Goal: Task Accomplishment & Management: Complete application form

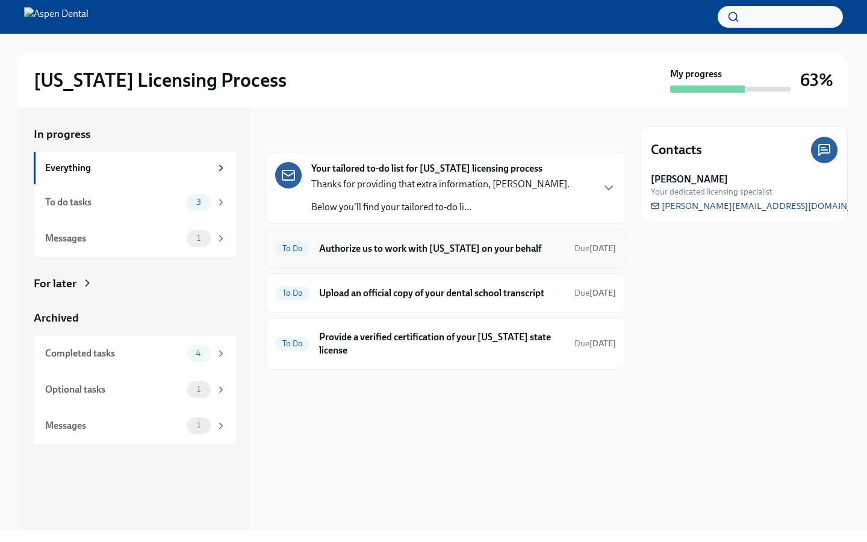
click at [448, 255] on div "To Do Authorize us to work with [US_STATE] on your behalf Due [DATE]" at bounding box center [445, 248] width 341 height 19
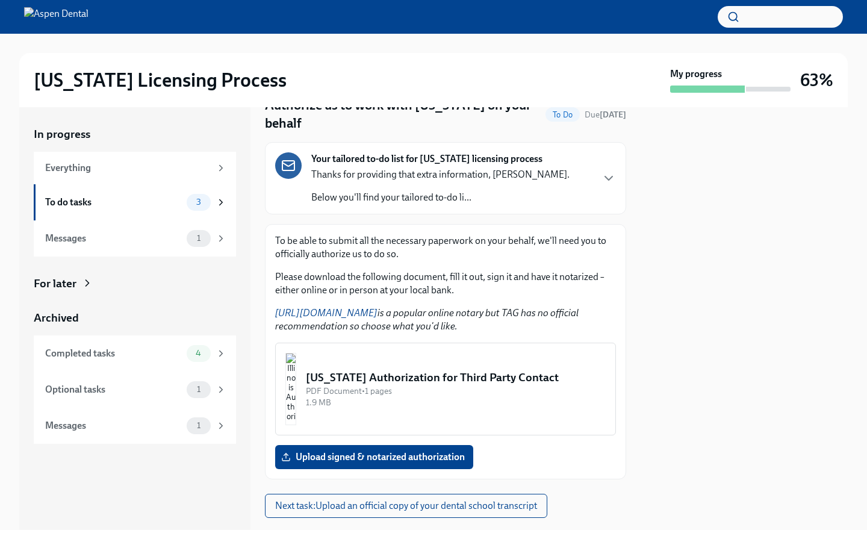
scroll to position [81, 0]
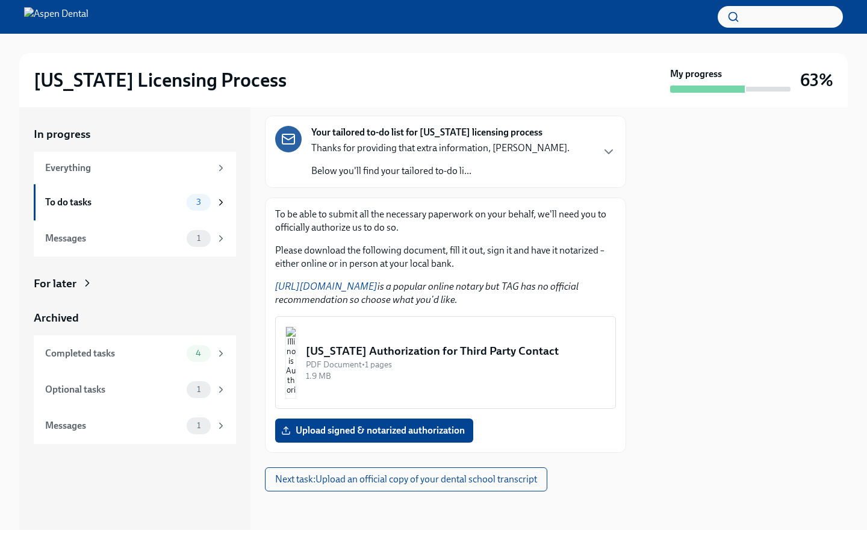
click at [296, 344] on img "button" at bounding box center [291, 362] width 11 height 72
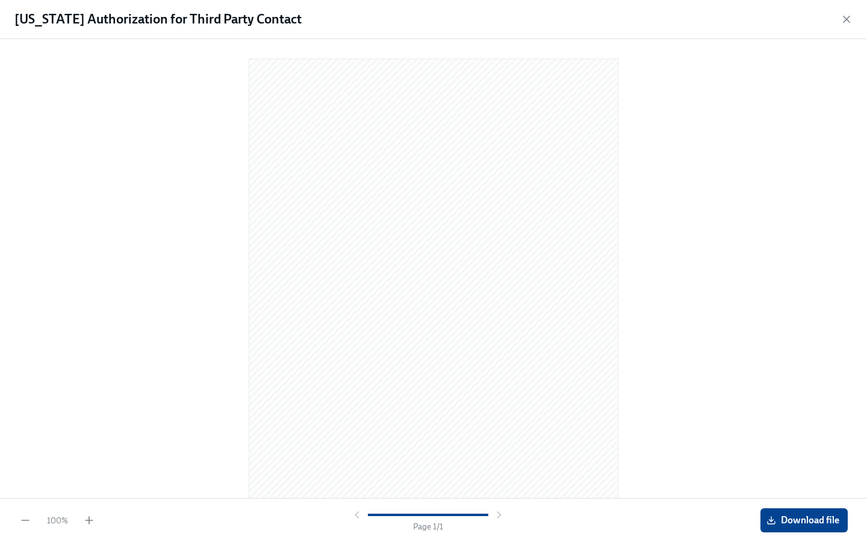
scroll to position [39, 0]
click at [806, 528] on button "Download file" at bounding box center [804, 520] width 87 height 24
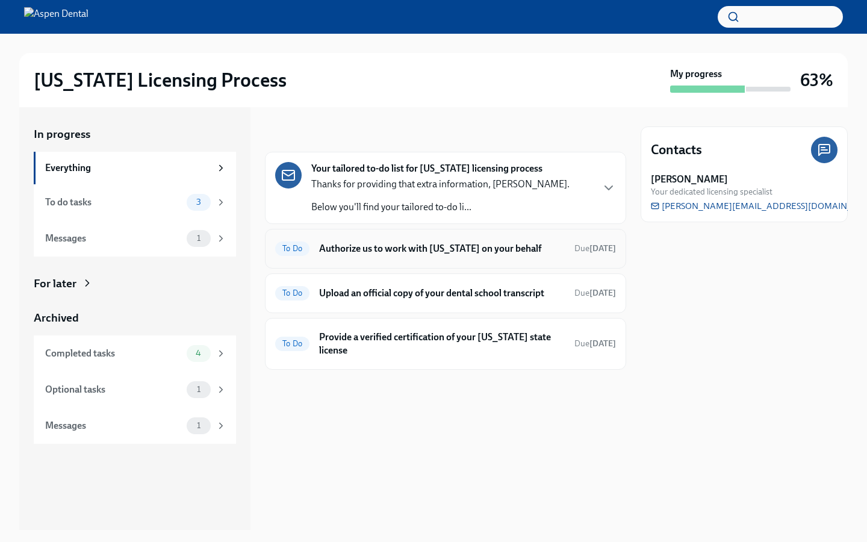
click at [341, 249] on h6 "Authorize us to work with [US_STATE] on your behalf" at bounding box center [442, 248] width 246 height 13
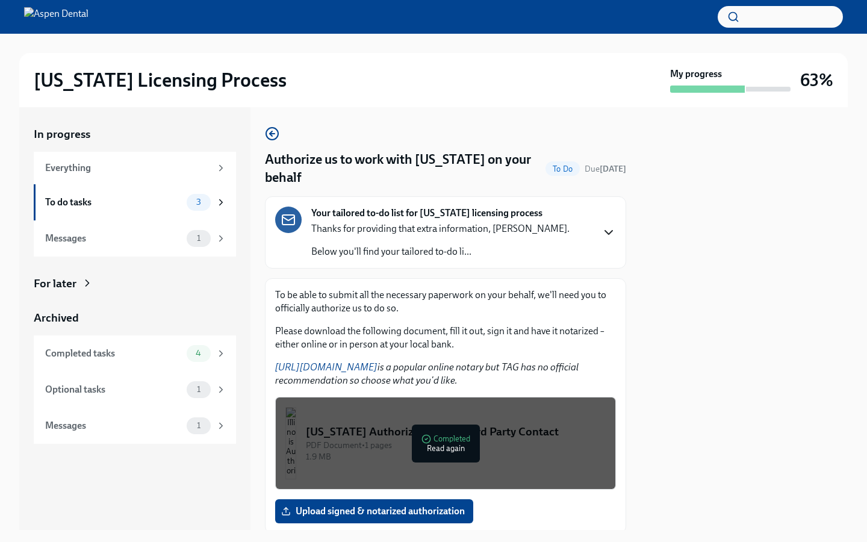
click at [603, 239] on icon "button" at bounding box center [609, 232] width 14 height 14
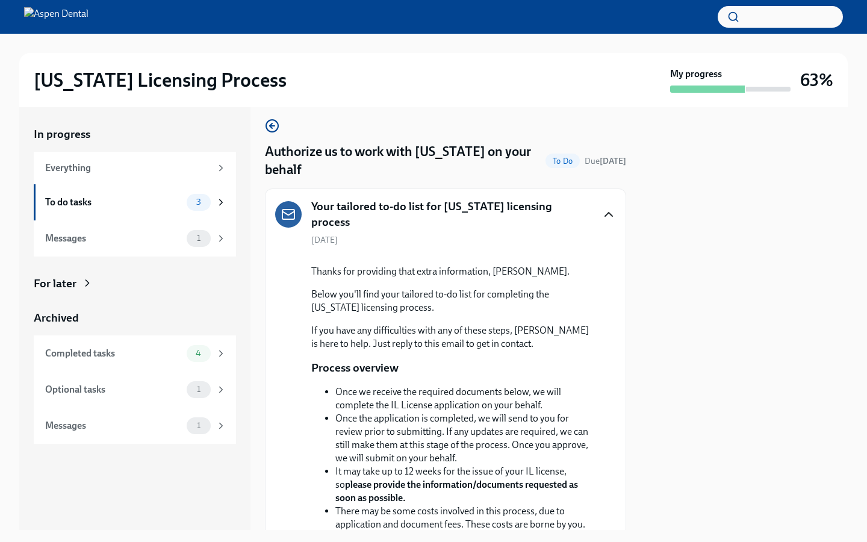
scroll to position [10, 0]
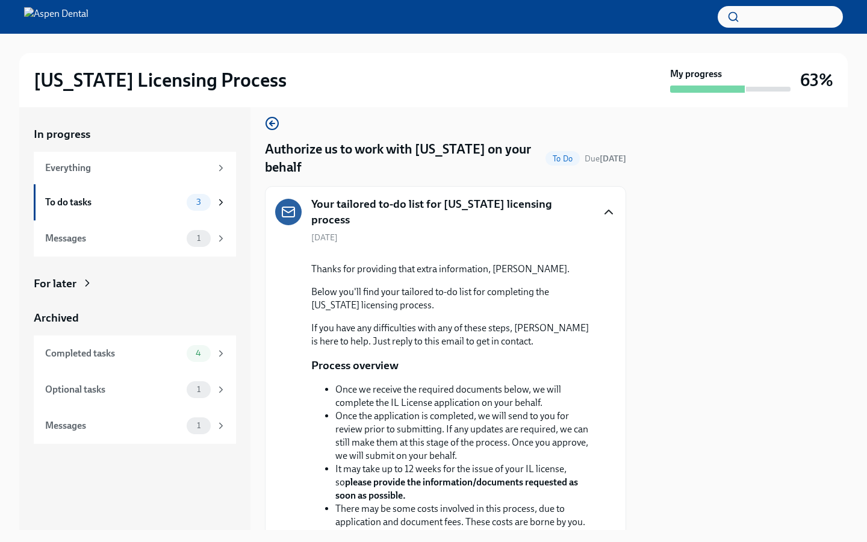
click at [610, 213] on icon "button" at bounding box center [609, 212] width 14 height 14
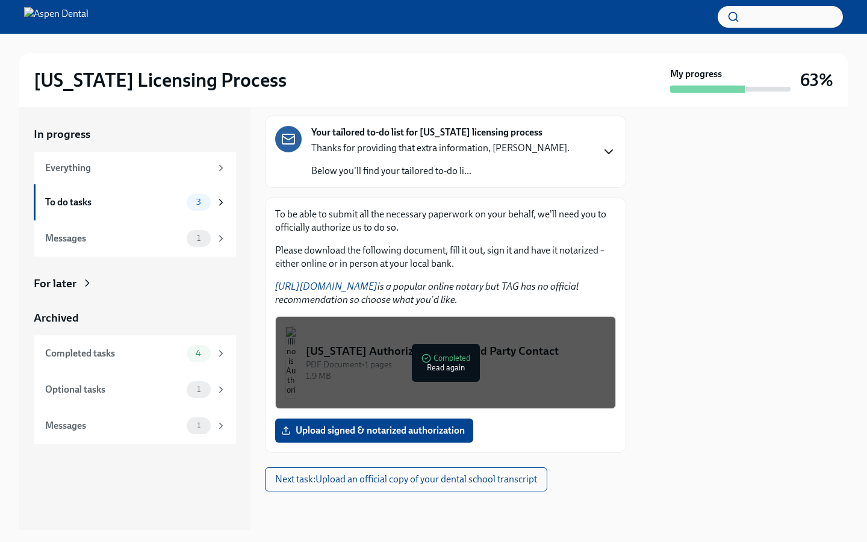
scroll to position [80, 0]
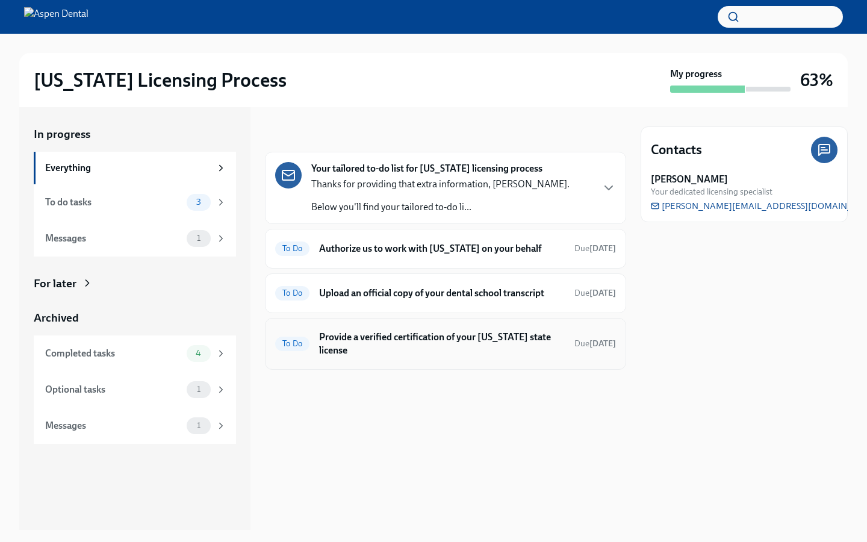
click at [557, 341] on div "To Do Provide a verified certification of your [US_STATE] state license Due [DA…" at bounding box center [445, 343] width 341 height 31
click at [451, 355] on h6 "Provide a verified certification of your [US_STATE] state license" at bounding box center [442, 344] width 246 height 27
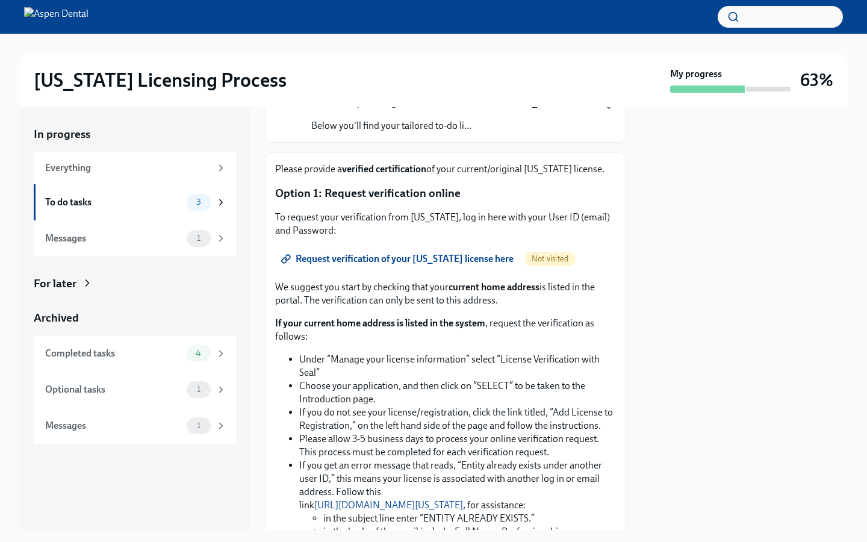
scroll to position [125, 0]
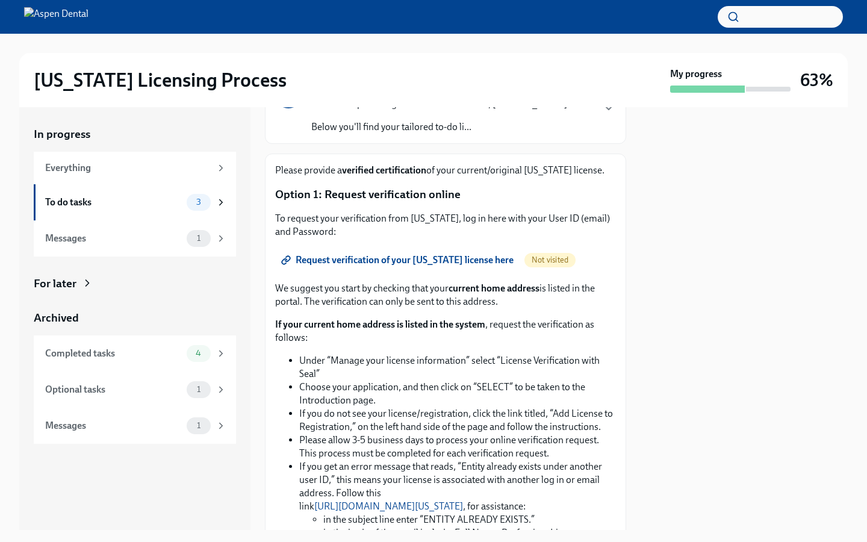
click at [408, 264] on span "Request verification of your [US_STATE] license here" at bounding box center [399, 260] width 230 height 12
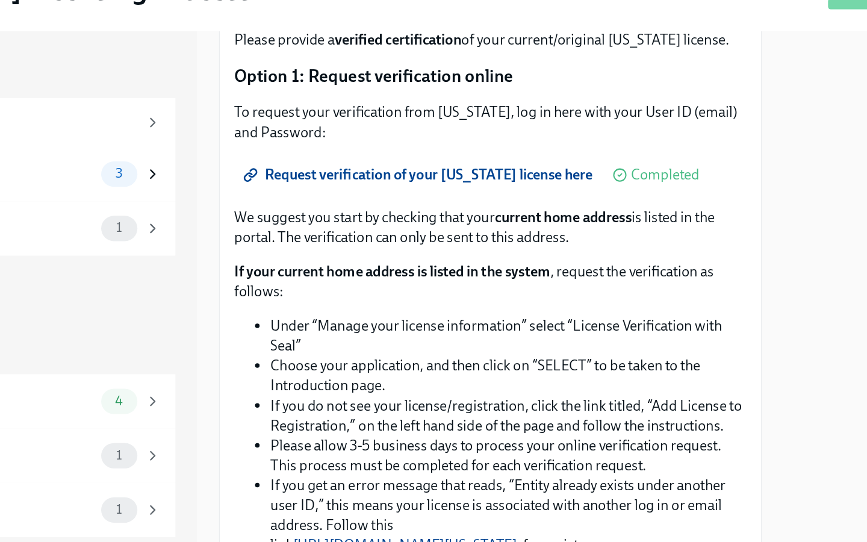
scroll to position [99, 0]
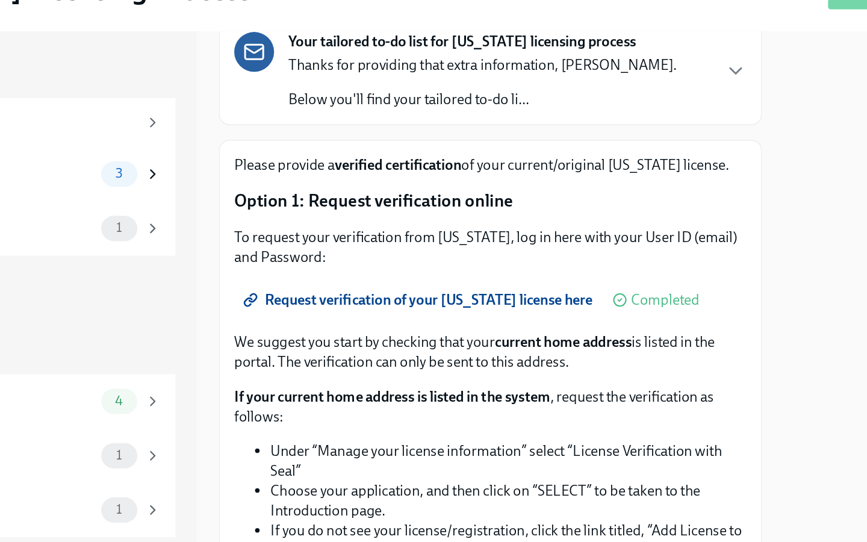
click at [336, 287] on span "Request verification of your [US_STATE] license here" at bounding box center [399, 286] width 230 height 12
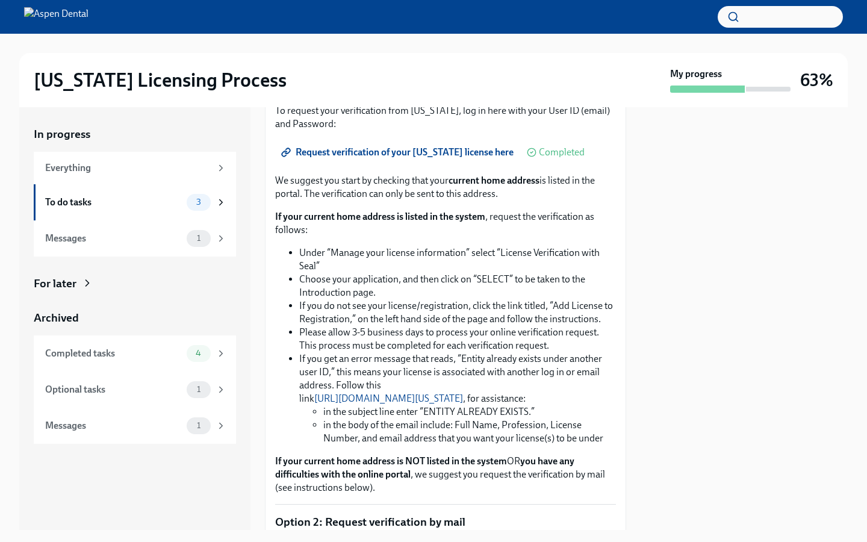
scroll to position [222, 0]
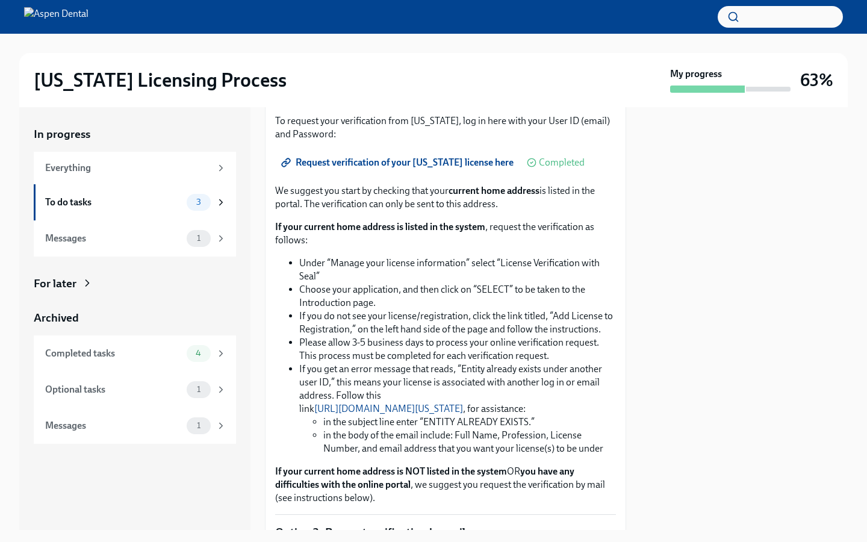
click at [742, 82] on div "My progress" at bounding box center [730, 79] width 120 height 25
click at [178, 420] on div "Messages" at bounding box center [113, 425] width 137 height 13
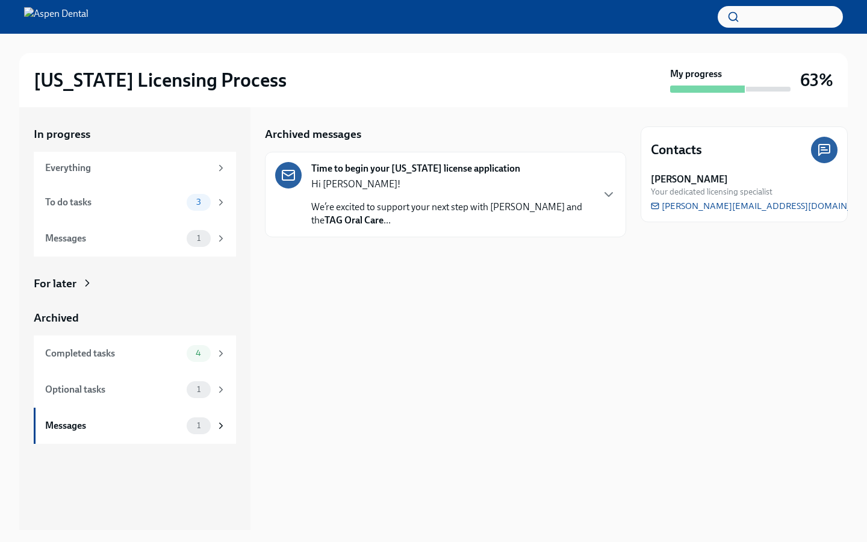
click at [448, 199] on div "Hi [PERSON_NAME]! We’re excited to support your next step with Aspen Dental and…" at bounding box center [451, 202] width 281 height 49
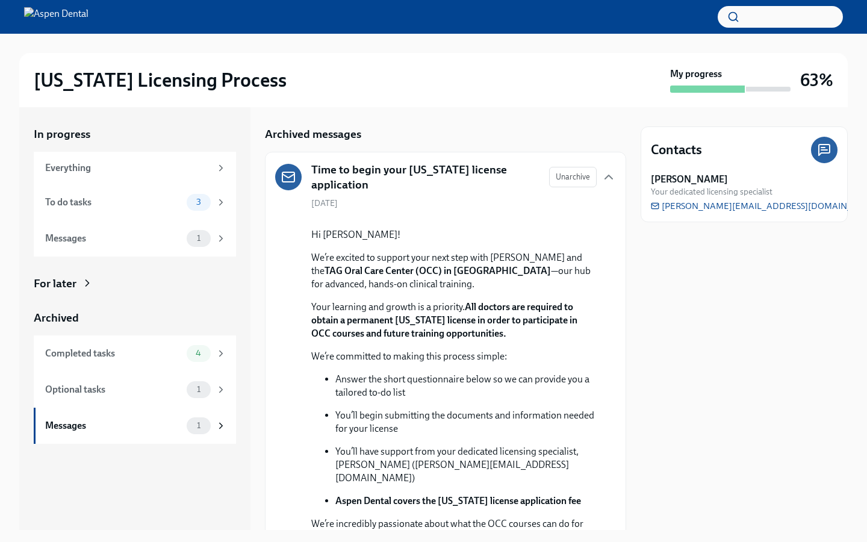
scroll to position [7, 0]
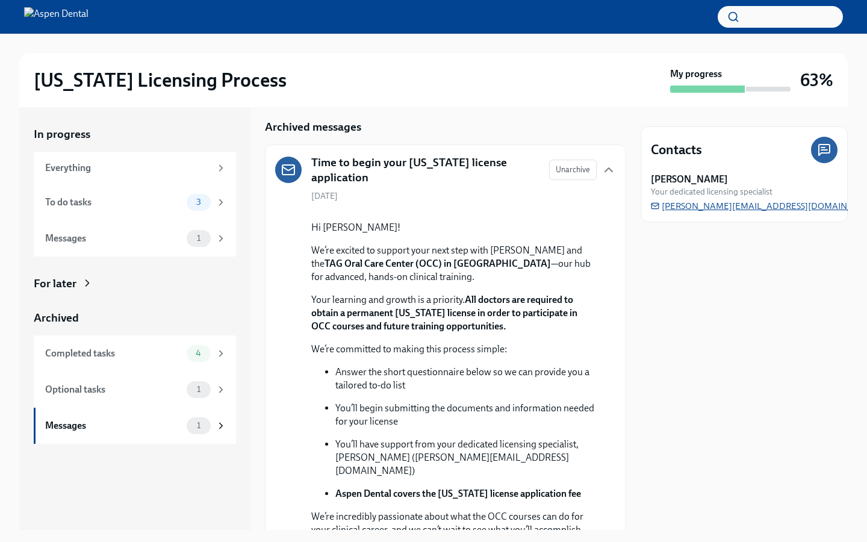
click at [698, 210] on span "[PERSON_NAME][EMAIL_ADDRESS][DOMAIN_NAME]" at bounding box center [766, 206] width 230 height 12
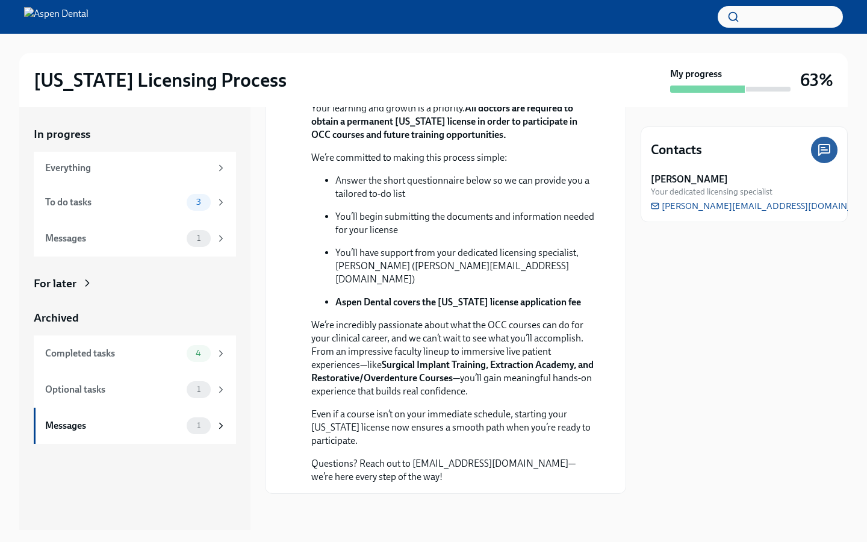
scroll to position [66, 0]
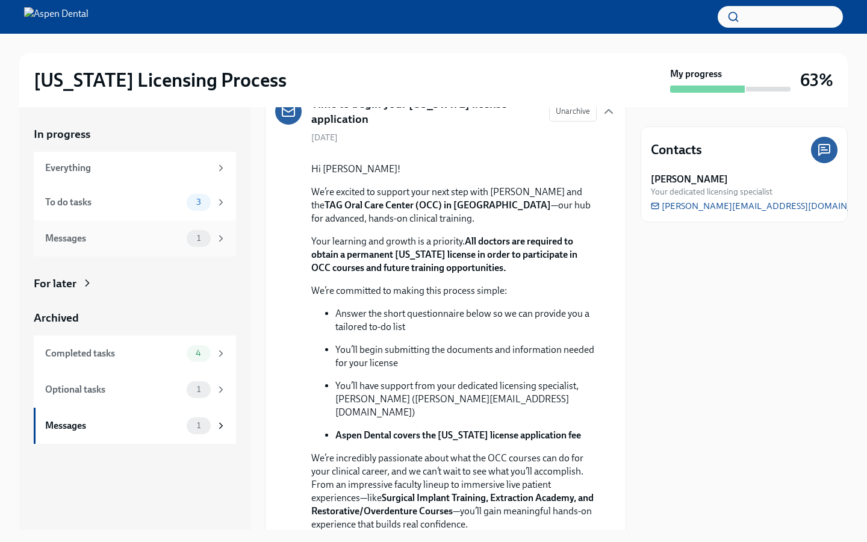
click at [172, 234] on div "Messages" at bounding box center [113, 238] width 137 height 13
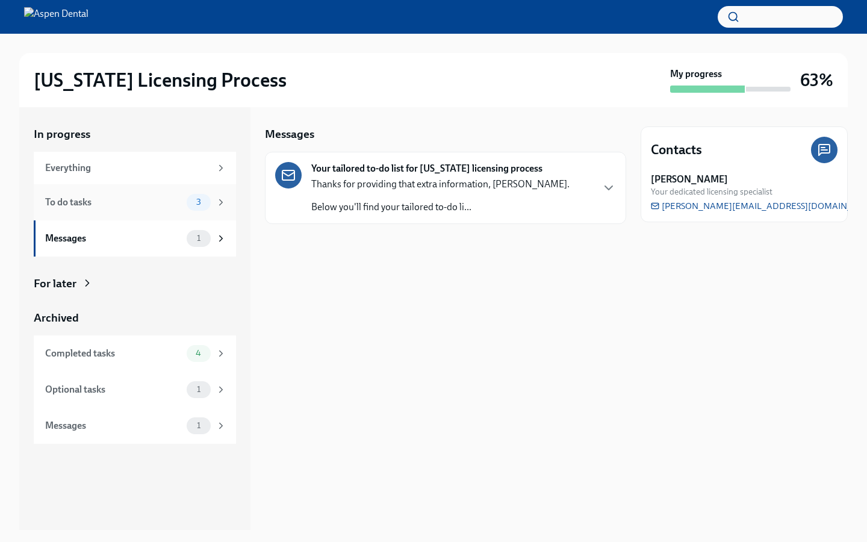
click at [125, 198] on div "To do tasks" at bounding box center [113, 202] width 137 height 13
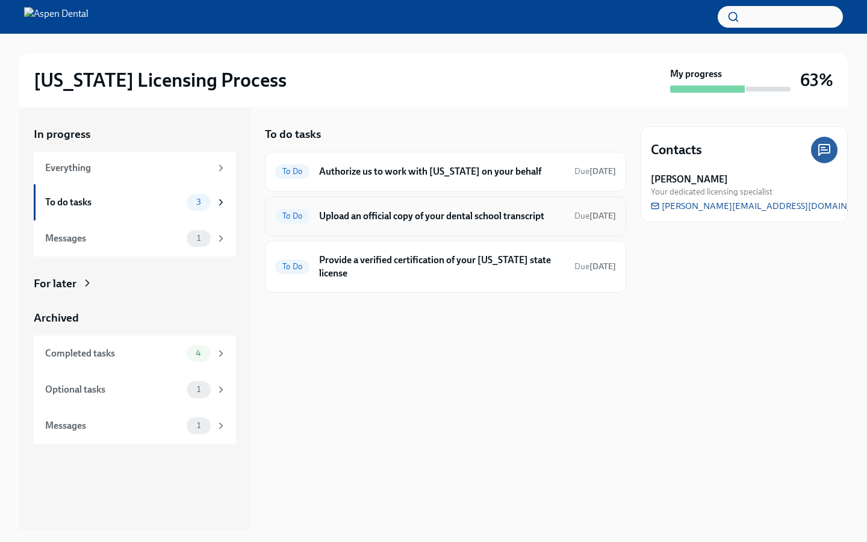
click at [522, 218] on h6 "Upload an official copy of your dental school transcript" at bounding box center [442, 216] width 246 height 13
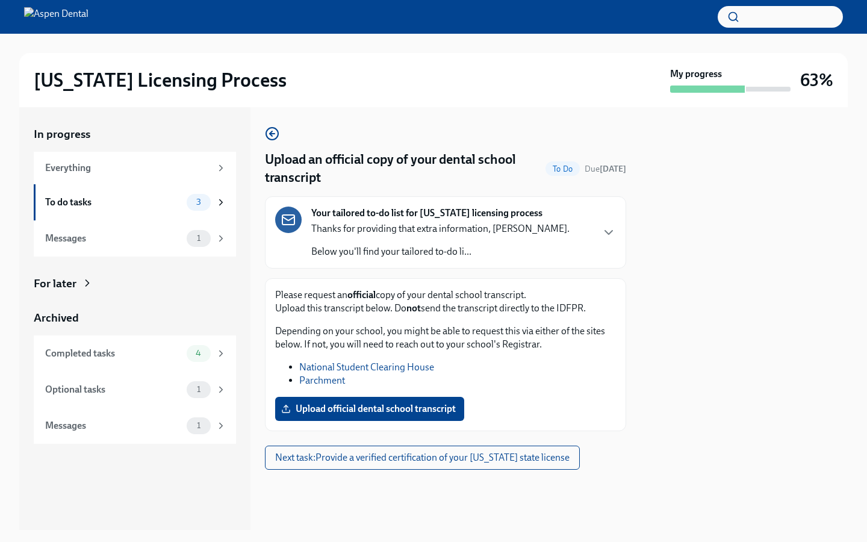
click at [600, 235] on div "Your tailored to-do list for [US_STATE] licensing process Thanks for providing …" at bounding box center [445, 233] width 341 height 52
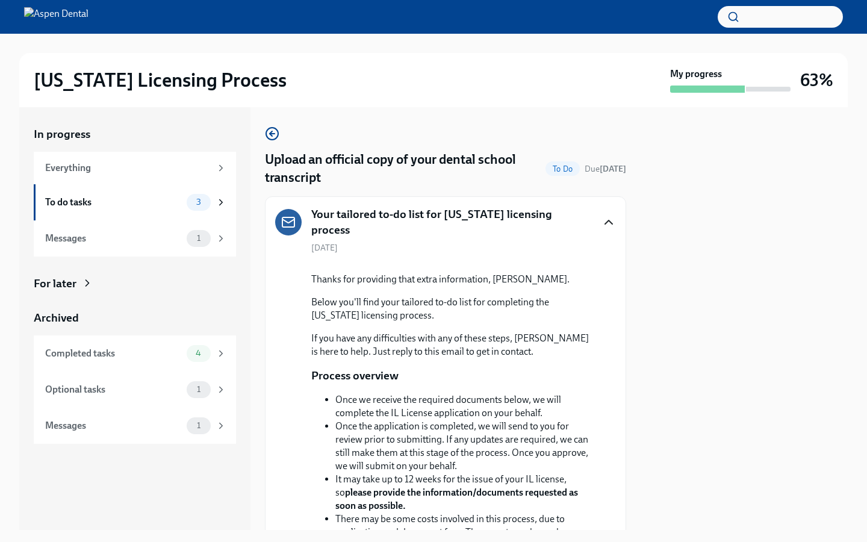
click at [610, 222] on icon "button" at bounding box center [609, 222] width 14 height 14
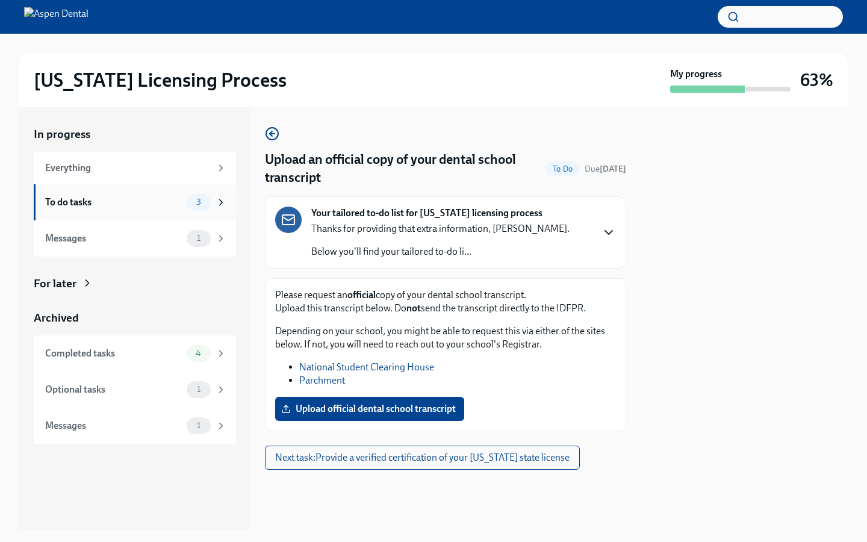
click at [167, 209] on div "To do tasks 3" at bounding box center [135, 202] width 181 height 17
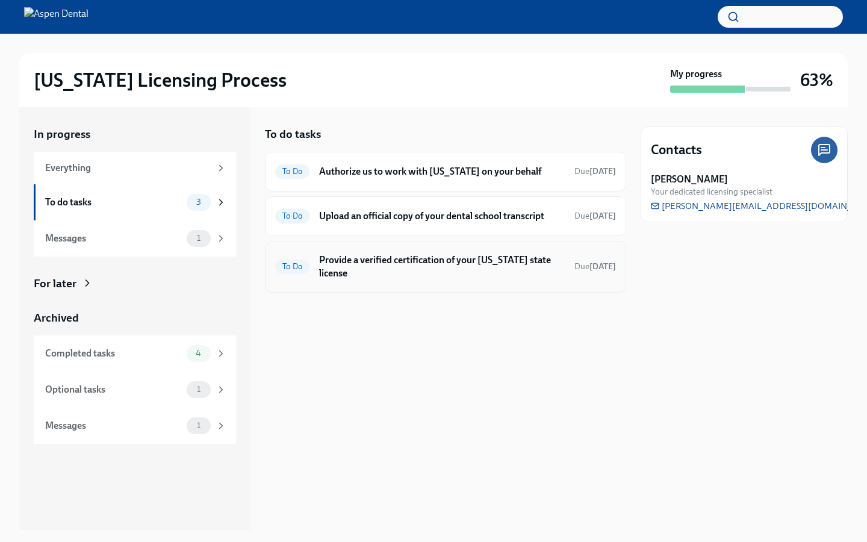
click at [483, 270] on h6 "Provide a verified certification of your [US_STATE] state license" at bounding box center [442, 267] width 246 height 27
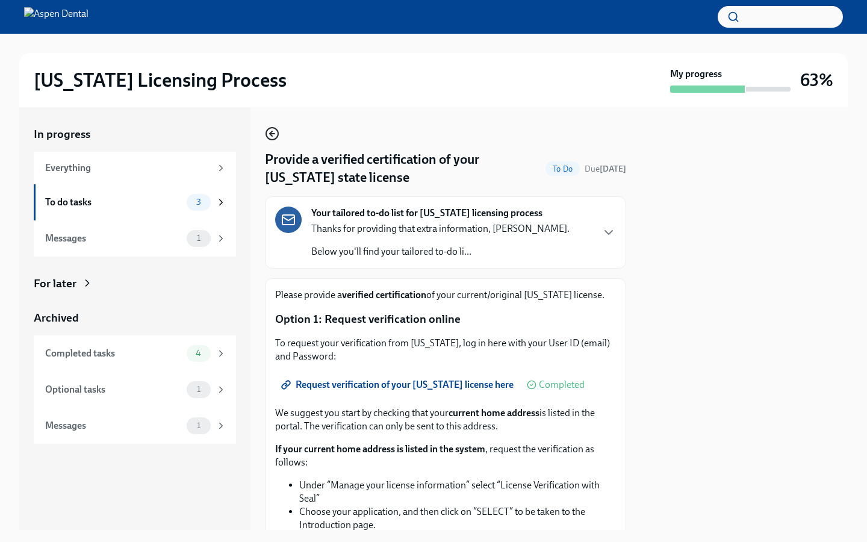
click at [272, 132] on icon "button" at bounding box center [271, 133] width 2 height 5
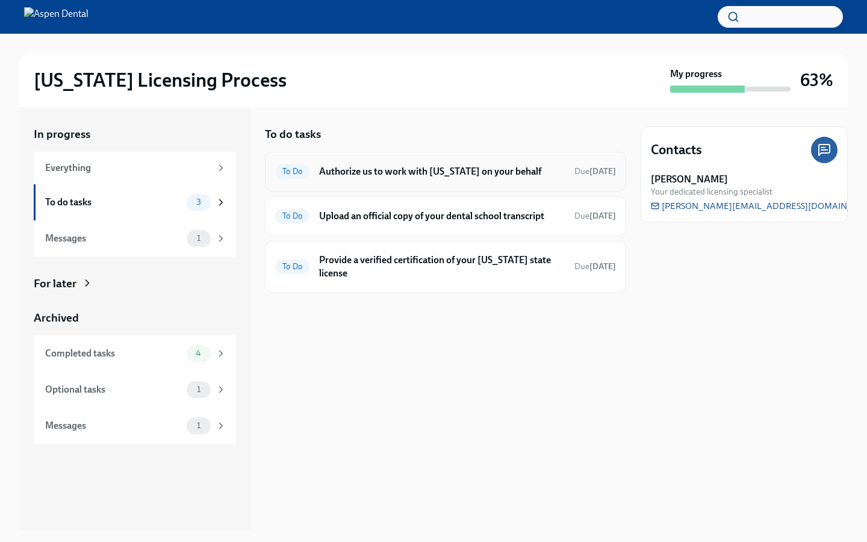
click at [489, 178] on div "To Do Authorize us to work with [US_STATE] on your behalf Due [DATE]" at bounding box center [445, 171] width 341 height 19
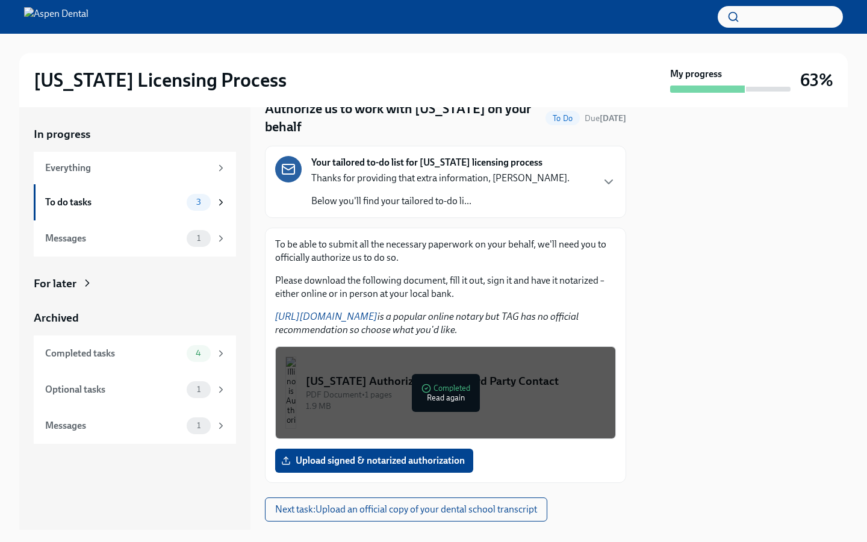
scroll to position [81, 0]
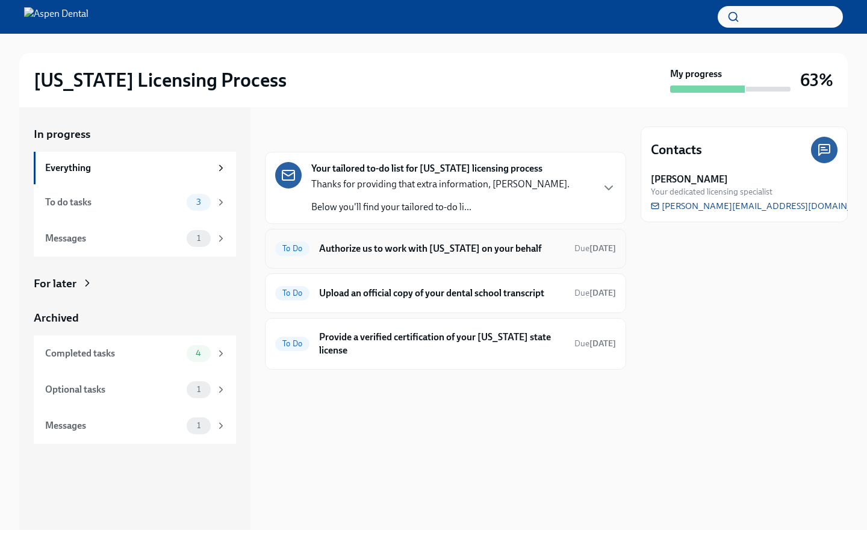
click at [475, 260] on div "To Do Authorize us to work with [US_STATE] on your behalf Due [DATE]" at bounding box center [445, 249] width 361 height 40
click at [280, 260] on div "To Do Authorize us to work with [US_STATE] on your behalf Due [DATE]" at bounding box center [445, 249] width 361 height 40
click at [289, 260] on div "To Do Authorize us to work with [US_STATE] on your behalf Due [DATE]" at bounding box center [445, 249] width 361 height 40
click at [289, 252] on span "To Do" at bounding box center [292, 248] width 34 height 9
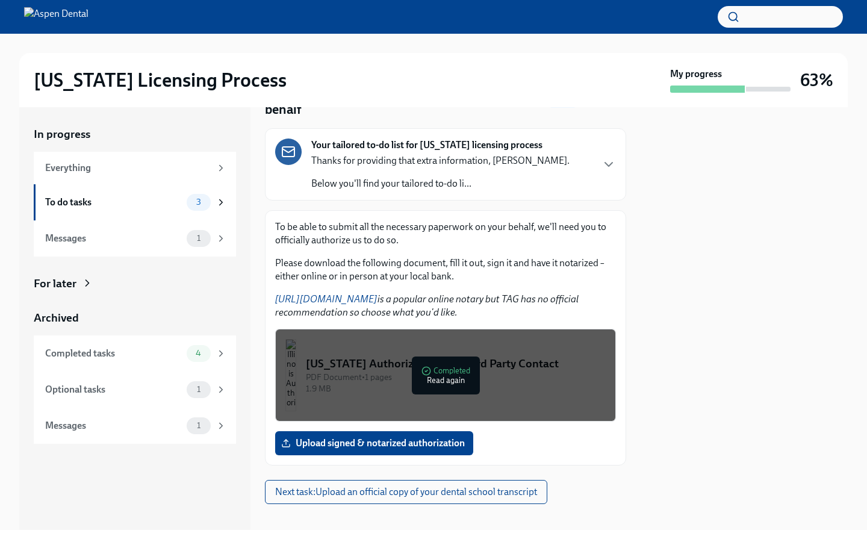
scroll to position [81, 0]
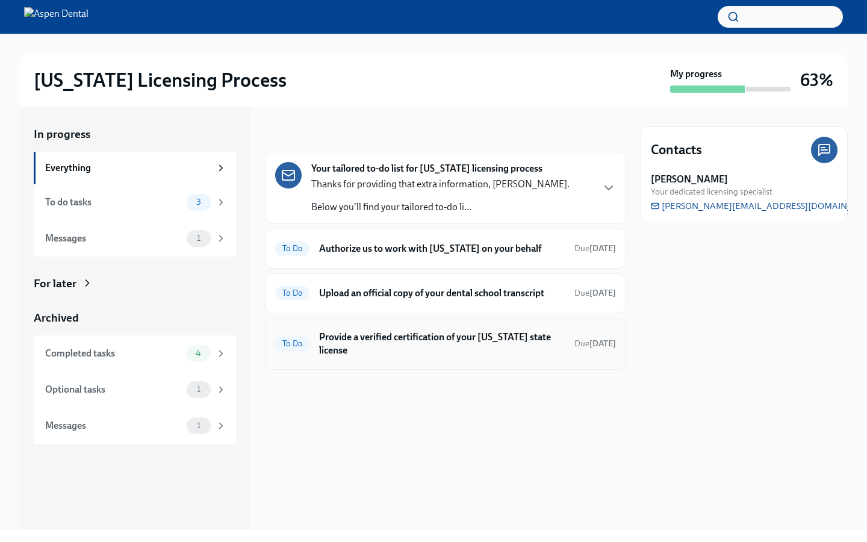
click at [539, 342] on h6 "Provide a verified certification of your [US_STATE] state license" at bounding box center [442, 344] width 246 height 27
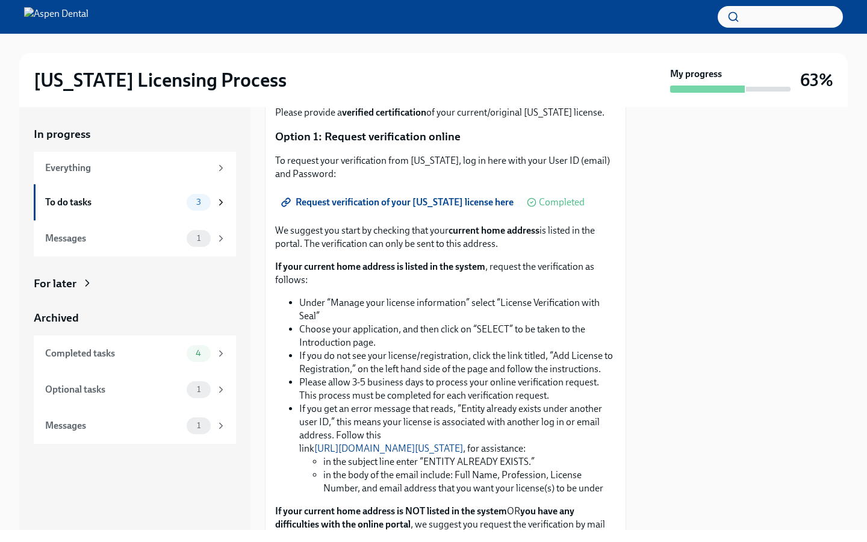
scroll to position [184, 0]
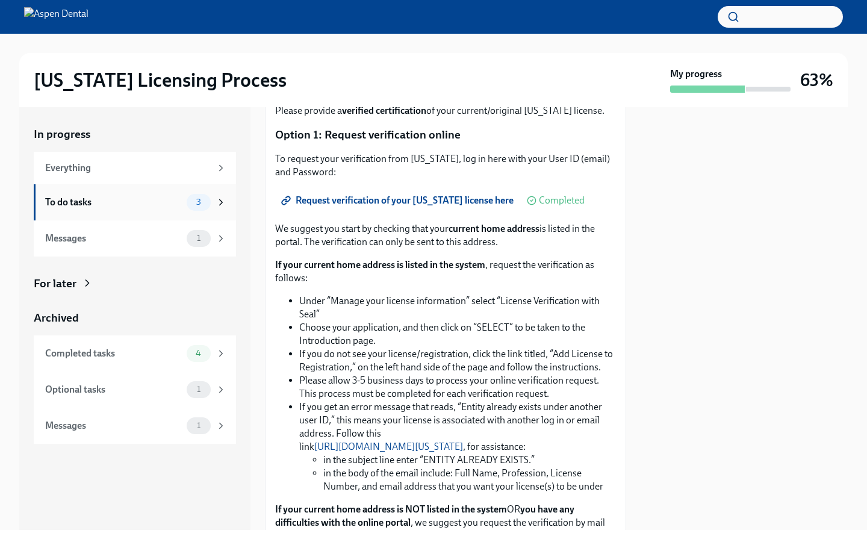
click at [191, 204] on span "3" at bounding box center [198, 202] width 19 height 9
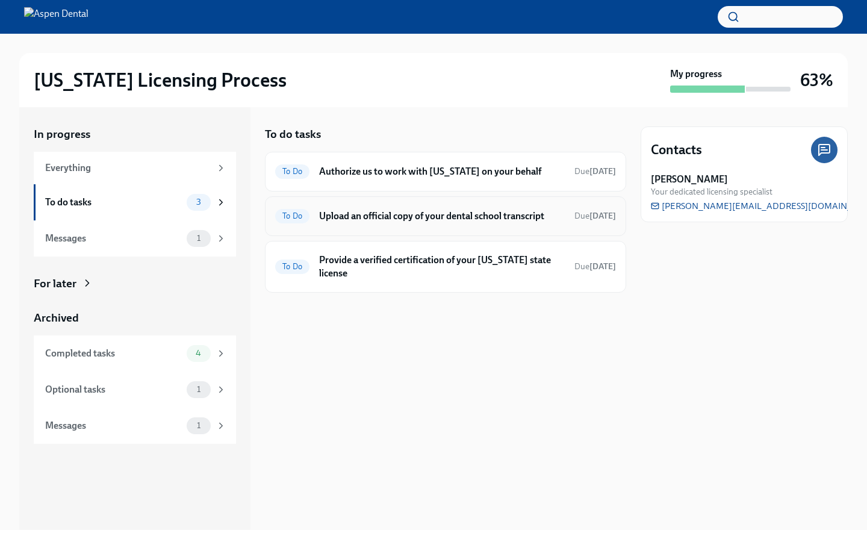
click at [411, 223] on div "To Do Upload an official copy of your dental school transcript Due [DATE]" at bounding box center [445, 216] width 341 height 19
